Goal: Task Accomplishment & Management: Manage account settings

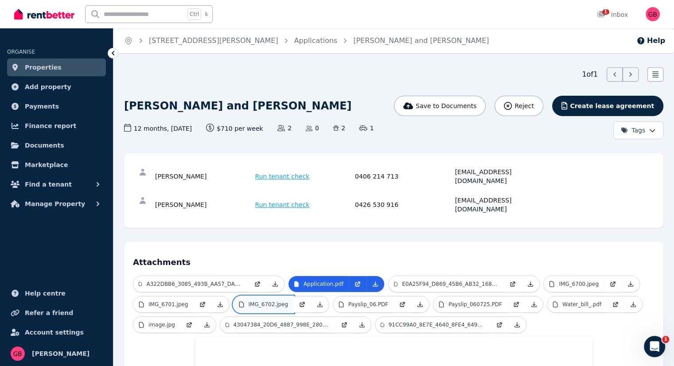
click at [278, 301] on p "IMG_6702.jpeg" at bounding box center [269, 304] width 40 height 7
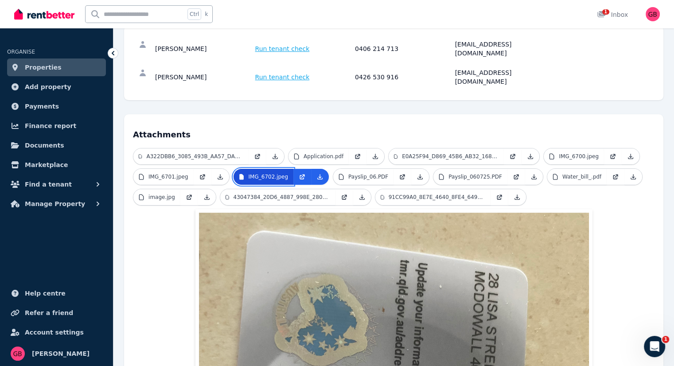
scroll to position [119, 0]
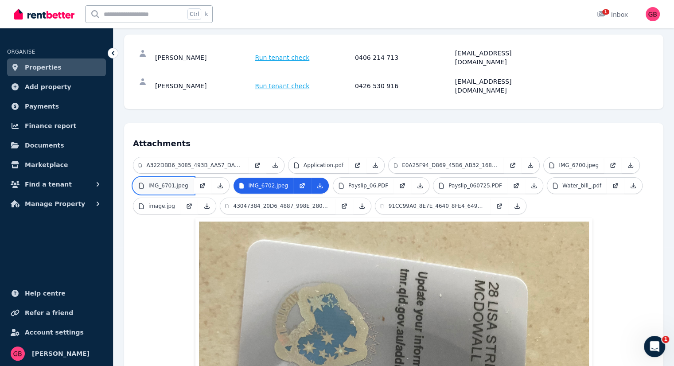
click at [174, 182] on p "IMG_6701.jpeg" at bounding box center [168, 185] width 40 height 7
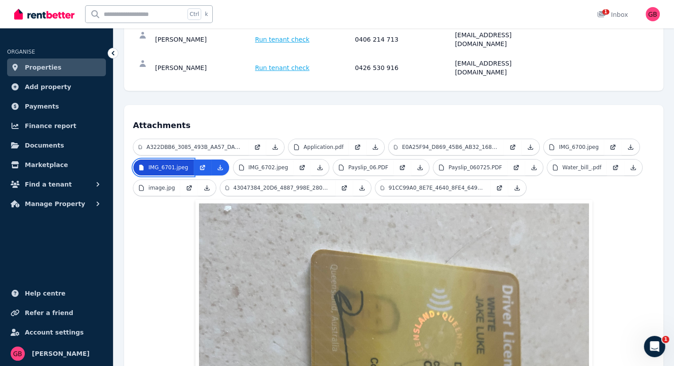
scroll to position [136, 0]
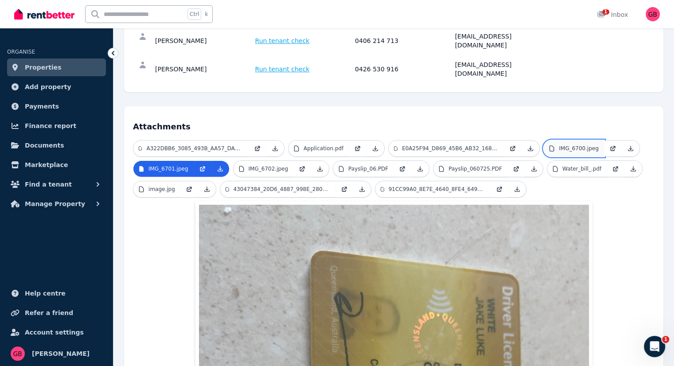
click at [572, 145] on p "IMG_6700.jpeg" at bounding box center [579, 148] width 40 height 7
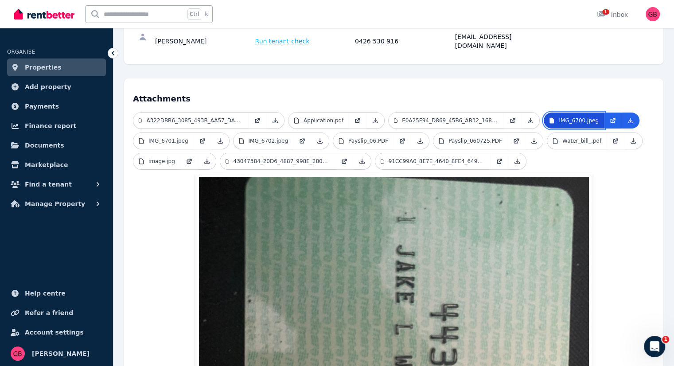
scroll to position [162, 0]
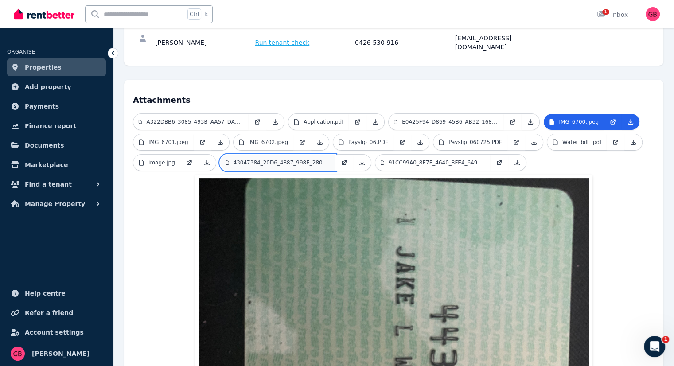
click at [277, 159] on p "43047384_20D6_4887_998E_280B481626B9.png" at bounding box center [282, 162] width 97 height 7
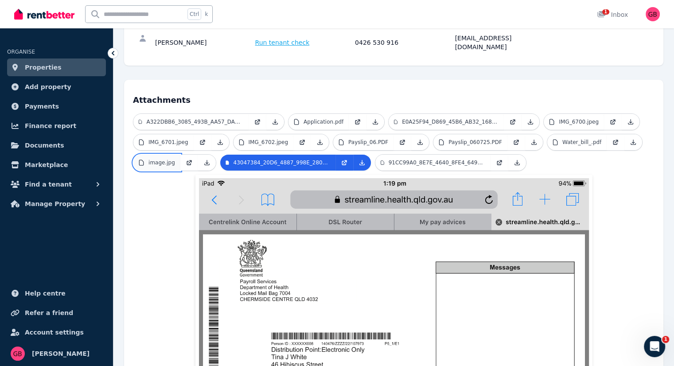
click at [170, 155] on link "image.jpg" at bounding box center [156, 163] width 47 height 16
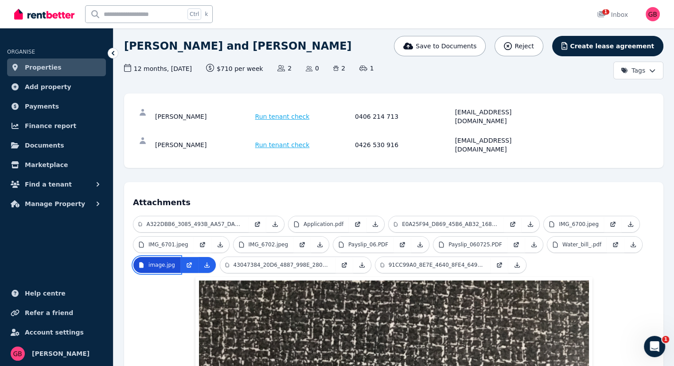
scroll to position [0, 0]
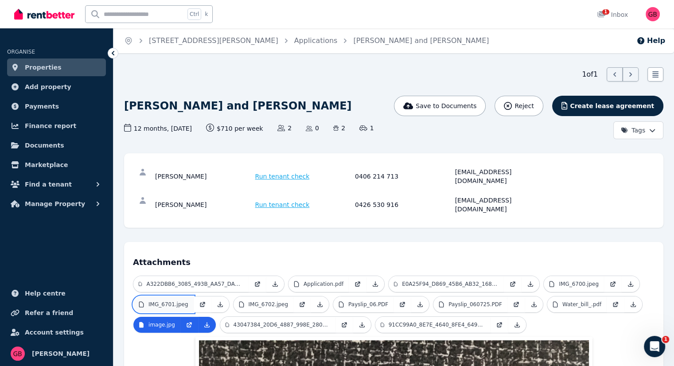
click at [180, 301] on p "IMG_6701.jpeg" at bounding box center [168, 304] width 40 height 7
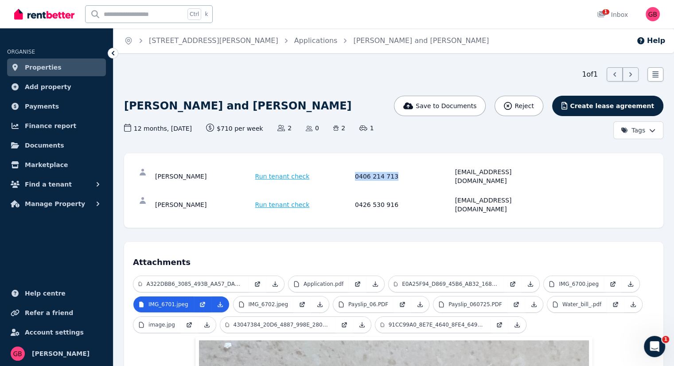
drag, startPoint x: 395, startPoint y: 170, endPoint x: 353, endPoint y: 170, distance: 41.7
click at [353, 170] on div "Tina White Run tenant check 0406 214 713 tinajwhite1970@gmail.com" at bounding box center [353, 176] width 397 height 18
copy div "0406 214 713"
drag, startPoint x: 391, startPoint y: 191, endPoint x: 351, endPoint y: 192, distance: 40.3
click at [351, 196] on div "Jake White Run tenant check 0426 530 916 jakelukewhite@gmail.com" at bounding box center [353, 205] width 397 height 18
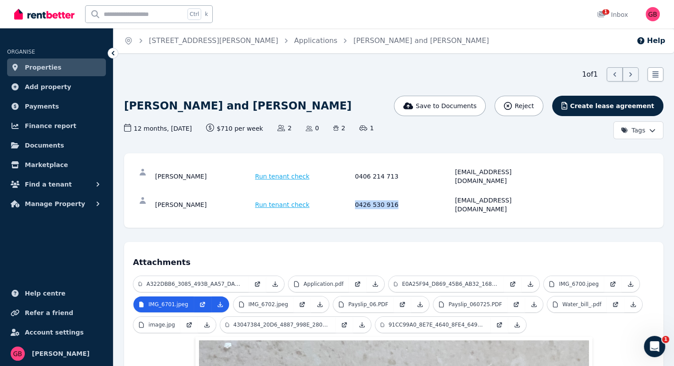
copy div "0426 530 916"
drag, startPoint x: 531, startPoint y: 171, endPoint x: 452, endPoint y: 172, distance: 79.3
click at [452, 172] on div "Tina White Run tenant check 0406 214 713 tinajwhite1970@gmail.com" at bounding box center [353, 176] width 397 height 18
copy div "[EMAIL_ADDRESS][DOMAIN_NAME]"
drag, startPoint x: 526, startPoint y: 190, endPoint x: 449, endPoint y: 187, distance: 76.7
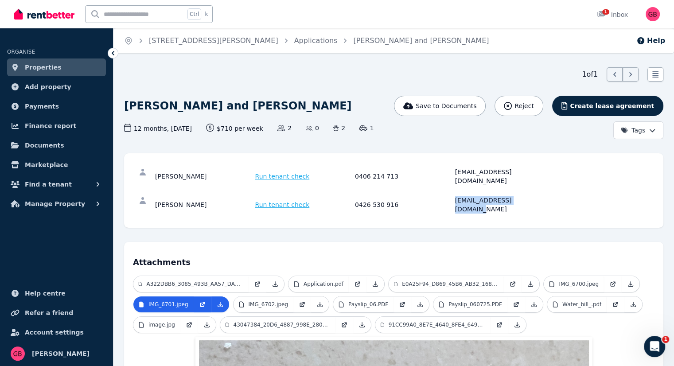
click at [449, 196] on div "Jake White Run tenant check 0426 530 916 jakelukewhite@gmail.com" at bounding box center [353, 205] width 397 height 18
copy div "[EMAIL_ADDRESS][DOMAIN_NAME]"
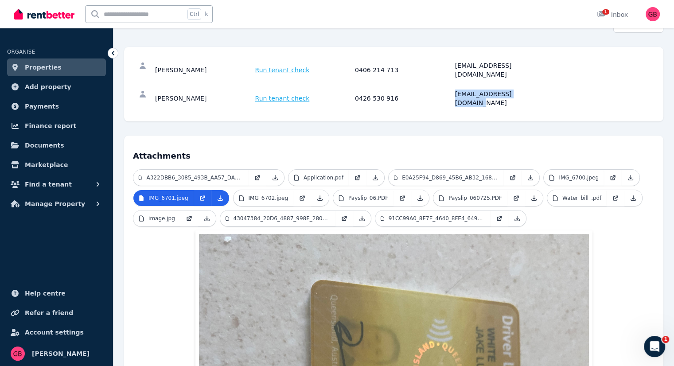
scroll to position [109, 0]
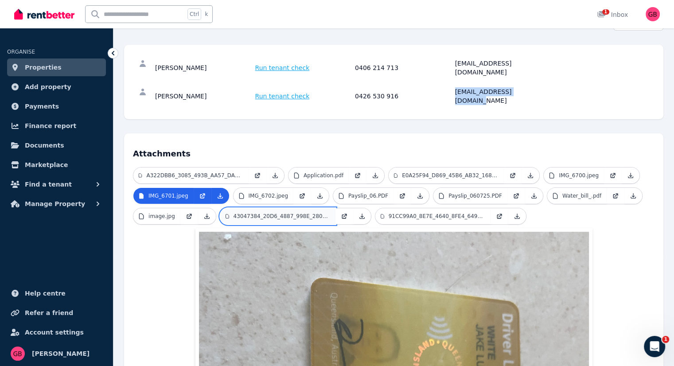
click at [319, 208] on link "43047384_20D6_4887_998E_280B481626B9.png" at bounding box center [277, 216] width 115 height 16
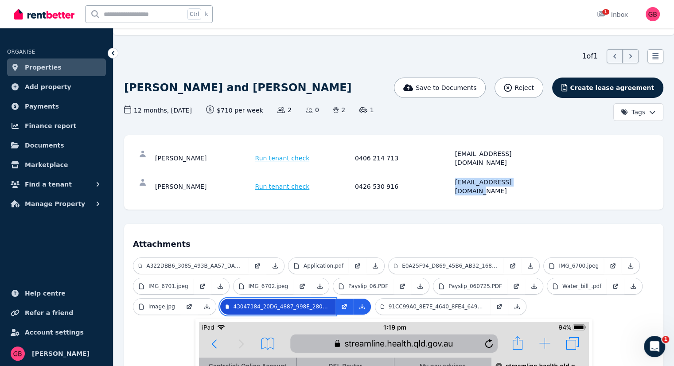
scroll to position [0, 0]
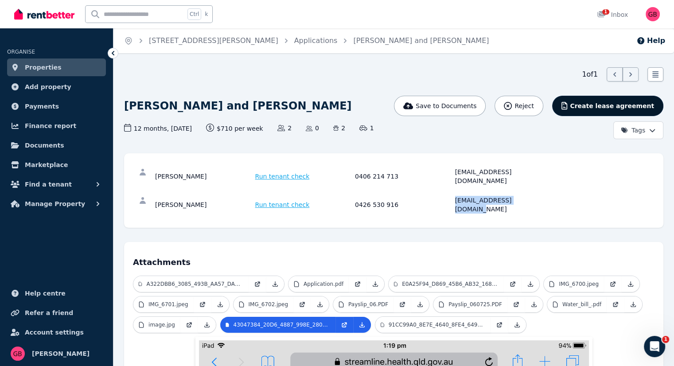
click at [624, 106] on span "Create lease agreement" at bounding box center [612, 105] width 84 height 9
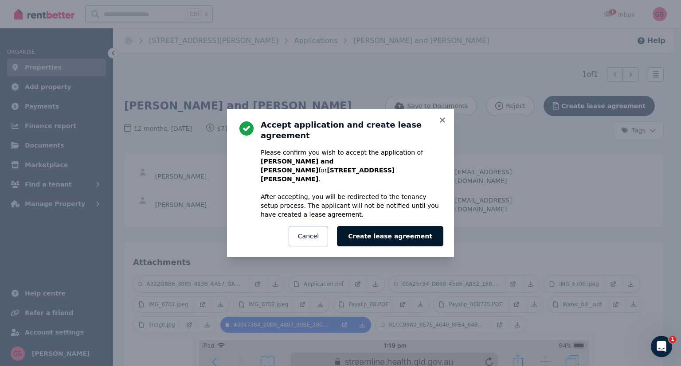
click at [403, 226] on button "Create lease agreement" at bounding box center [390, 236] width 106 height 20
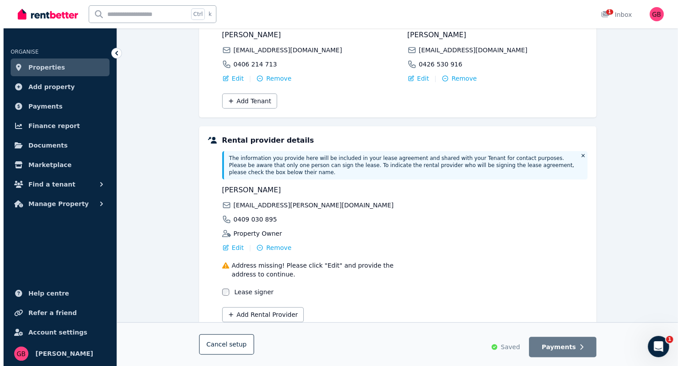
scroll to position [161, 0]
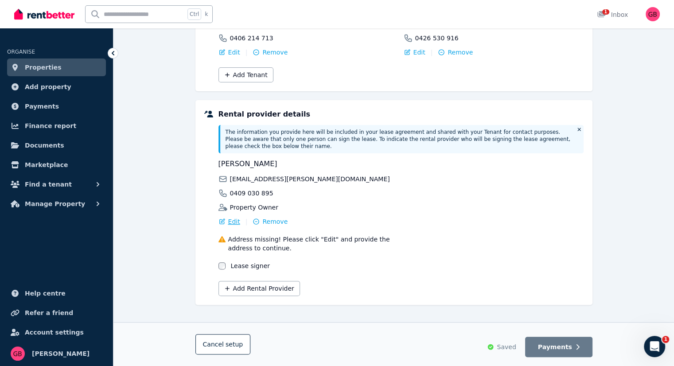
click at [230, 217] on span "Edit" at bounding box center [234, 221] width 12 height 9
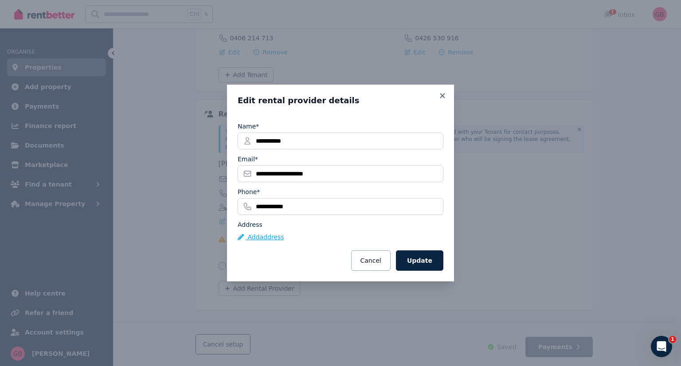
click at [265, 239] on button "Add address" at bounding box center [260, 237] width 47 height 9
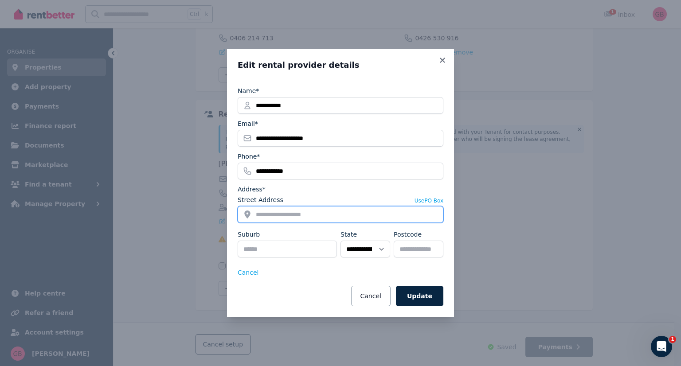
click at [280, 210] on input "Street Address" at bounding box center [340, 214] width 206 height 17
type input "**********"
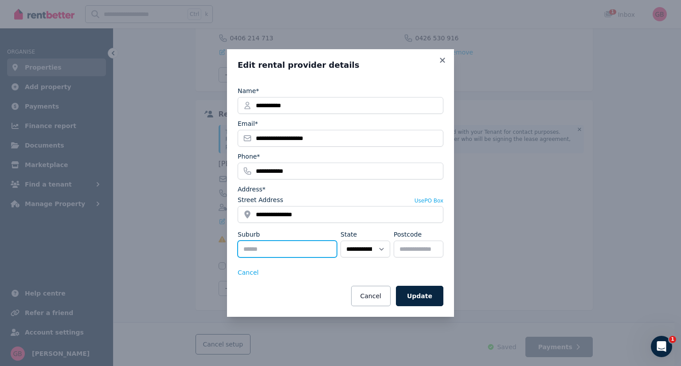
type input "********"
select select "***"
type input "****"
click at [424, 299] on button "Update" at bounding box center [419, 296] width 47 height 20
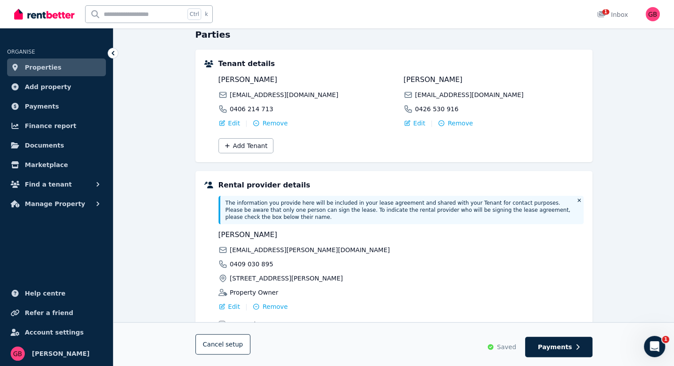
scroll to position [94, 0]
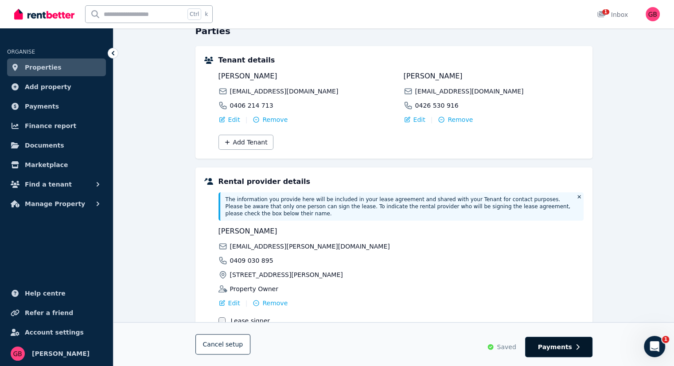
click at [556, 349] on span "Payments" at bounding box center [555, 347] width 34 height 9
select select "**********"
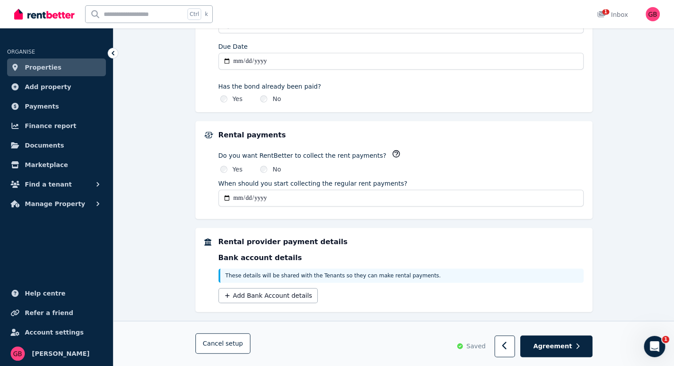
scroll to position [489, 0]
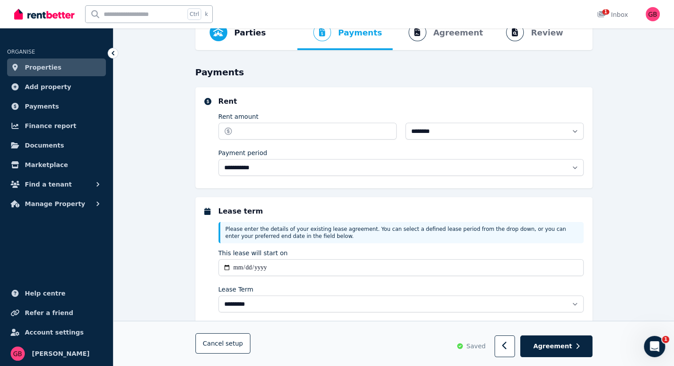
scroll to position [0, 0]
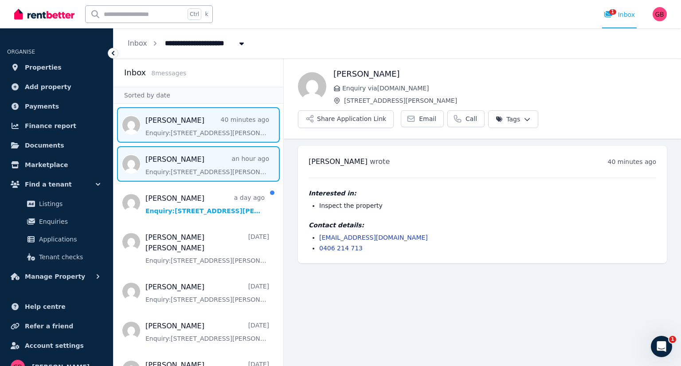
click at [209, 179] on span "Message list" at bounding box center [198, 163] width 170 height 35
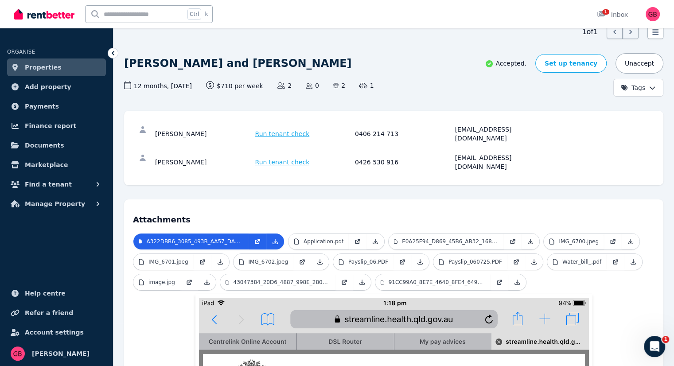
scroll to position [45, 0]
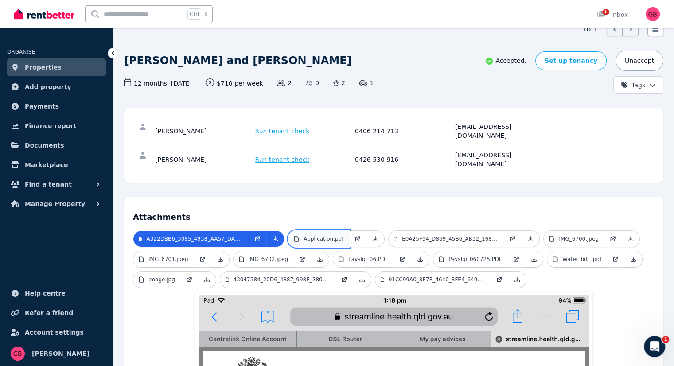
click at [335, 235] on p "Application.pdf" at bounding box center [324, 238] width 40 height 7
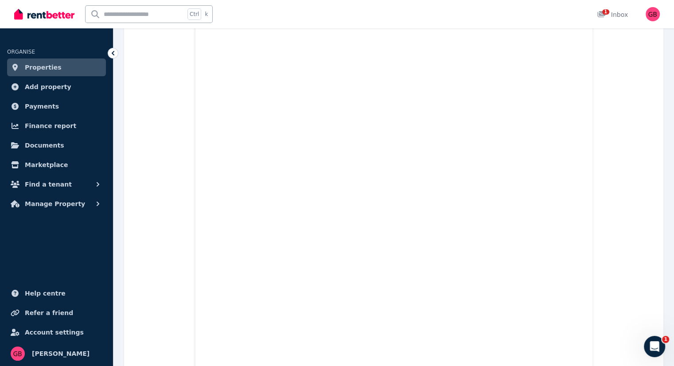
scroll to position [1588, 0]
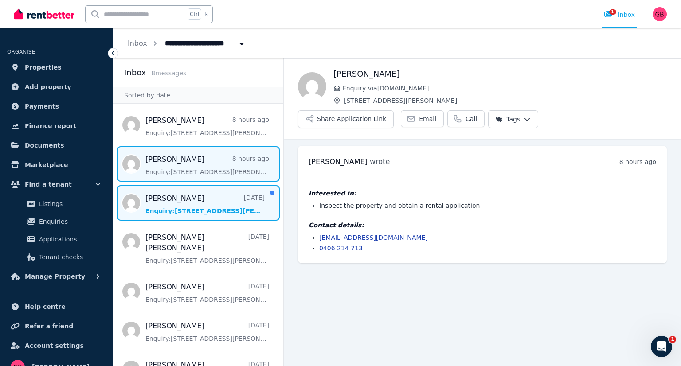
click at [202, 204] on span "Message list" at bounding box center [198, 202] width 170 height 35
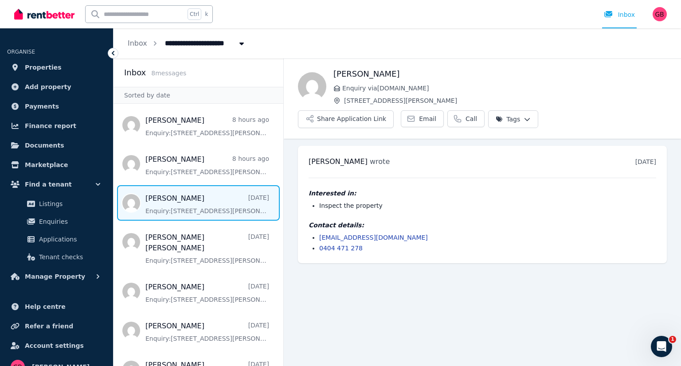
click at [417, 242] on ul "Gricel Ávila wrote 2 days ago 7:13 am on Thu, 14 Aug 2025 Interested in: Inspec…" at bounding box center [482, 205] width 397 height 132
